Goal: Use online tool/utility: Utilize a website feature to perform a specific function

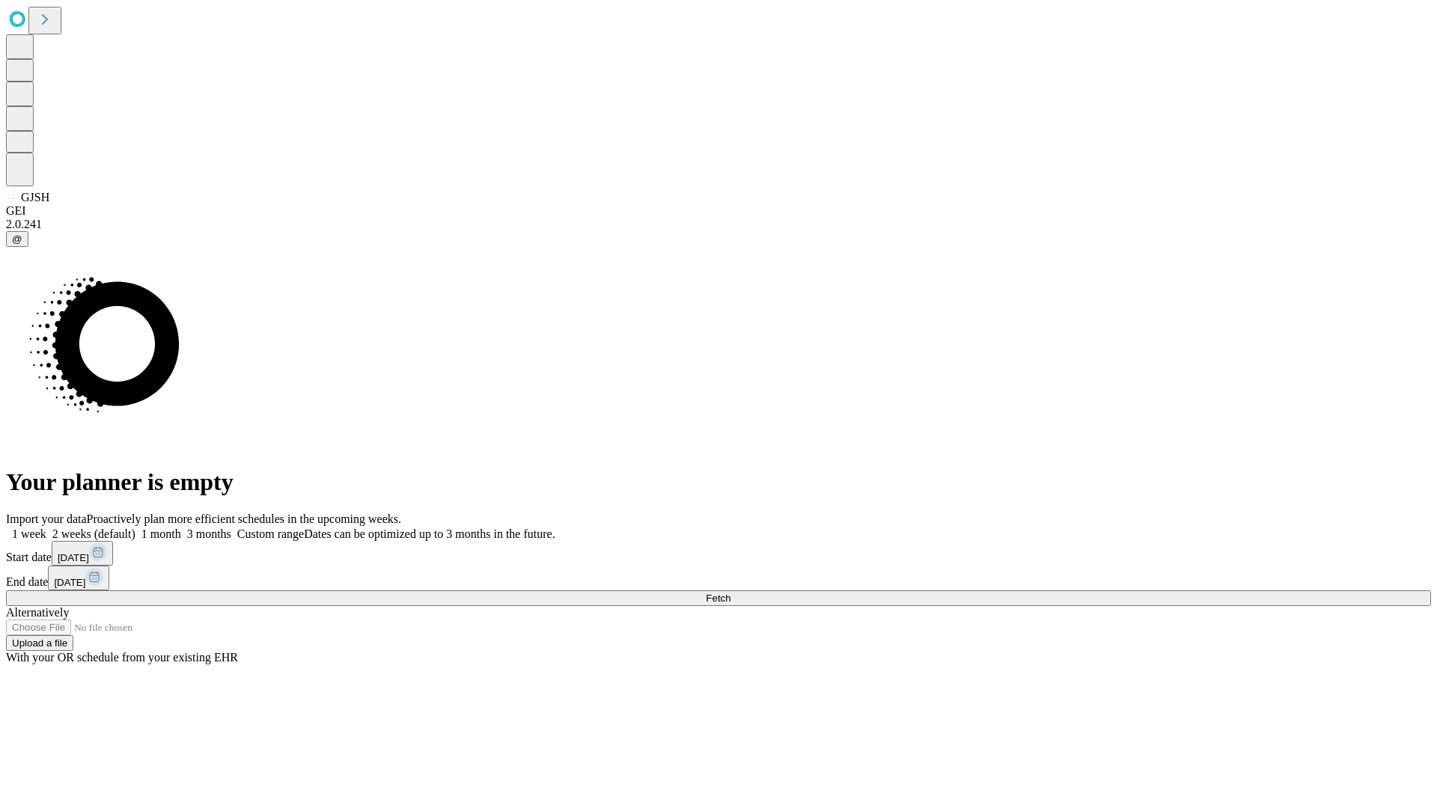
click at [730, 593] on span "Fetch" at bounding box center [718, 598] width 25 height 11
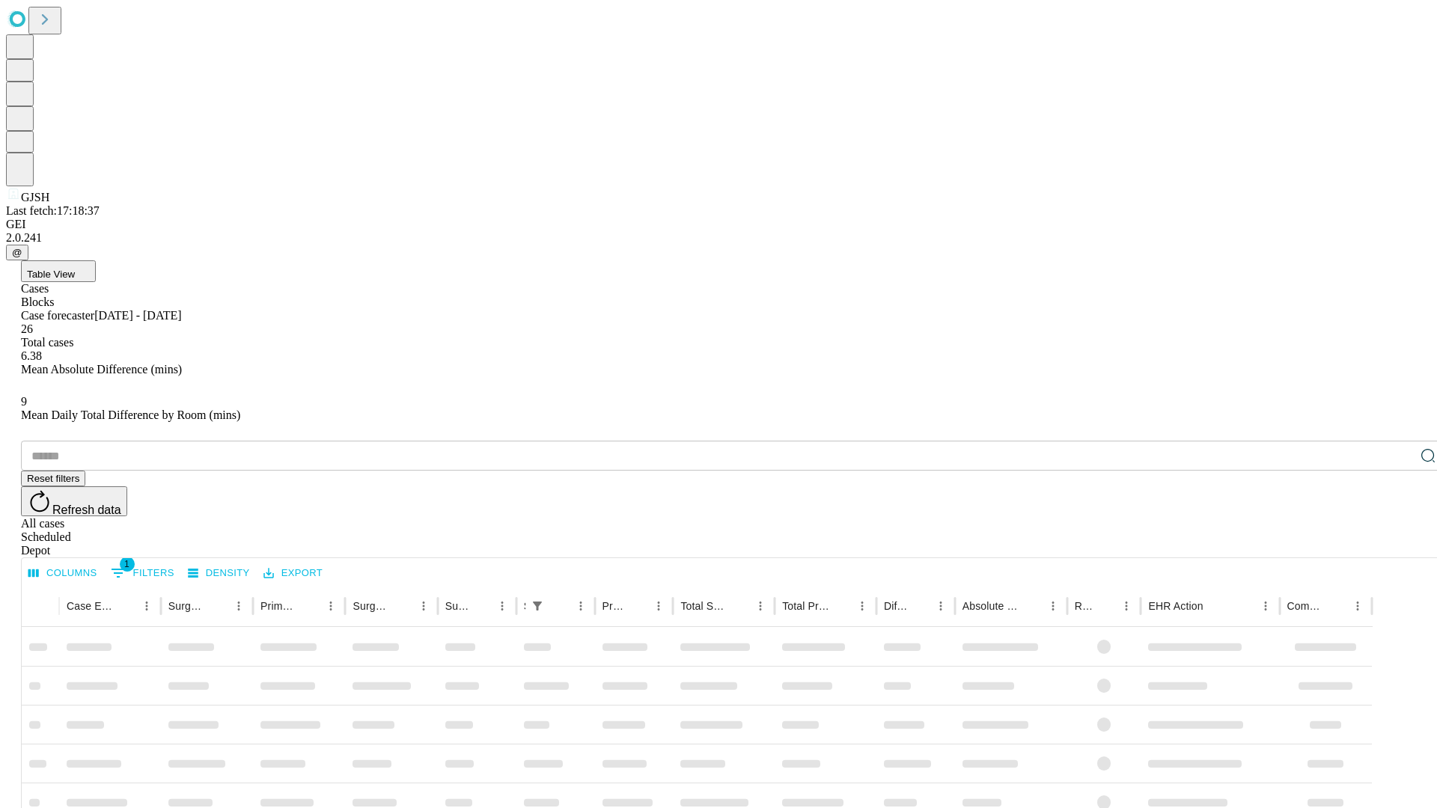
click at [75, 269] on span "Table View" at bounding box center [51, 274] width 48 height 11
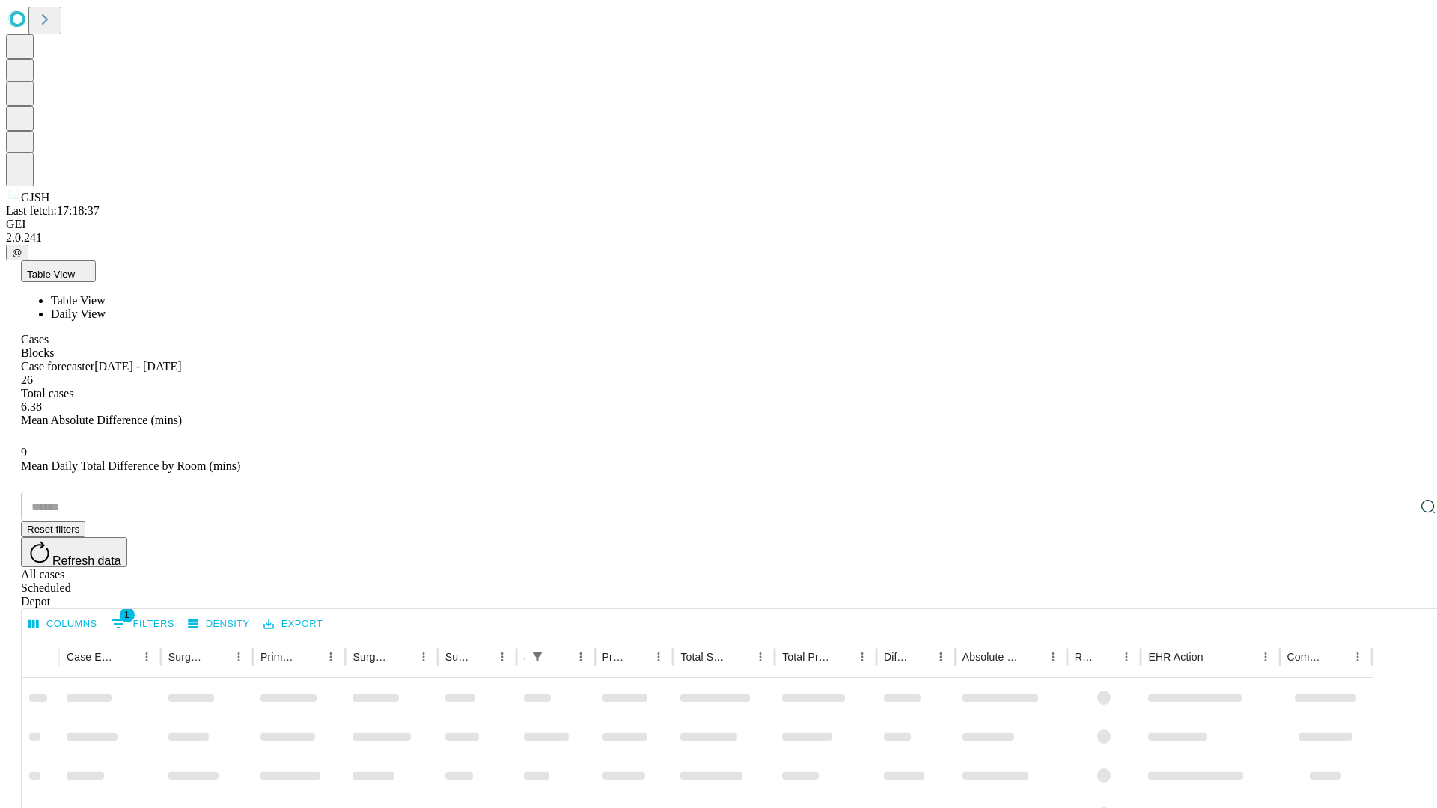
click at [106, 308] on span "Daily View" at bounding box center [78, 314] width 55 height 13
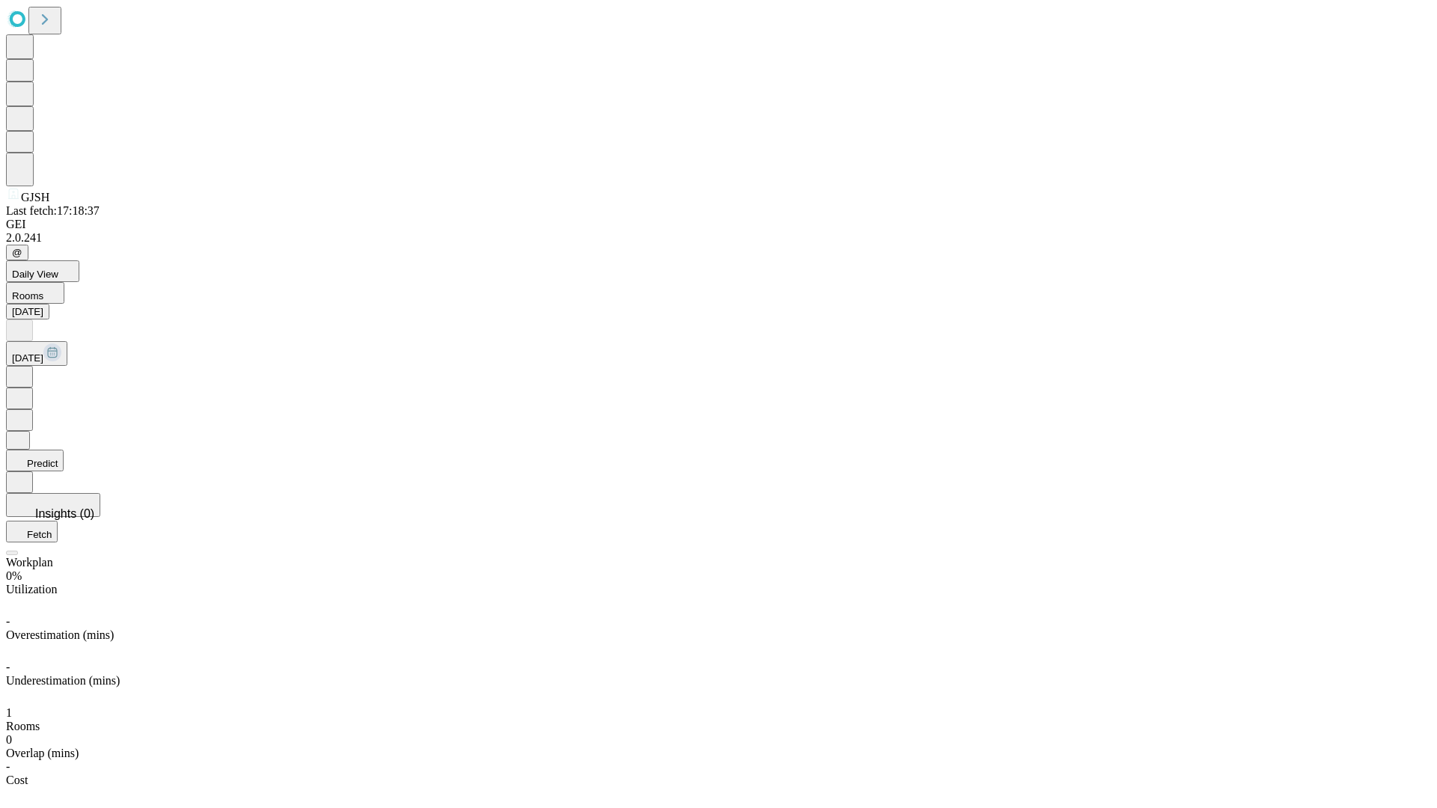
click at [64, 450] on button "Predict" at bounding box center [35, 461] width 58 height 22
